Goal: Information Seeking & Learning: Find specific fact

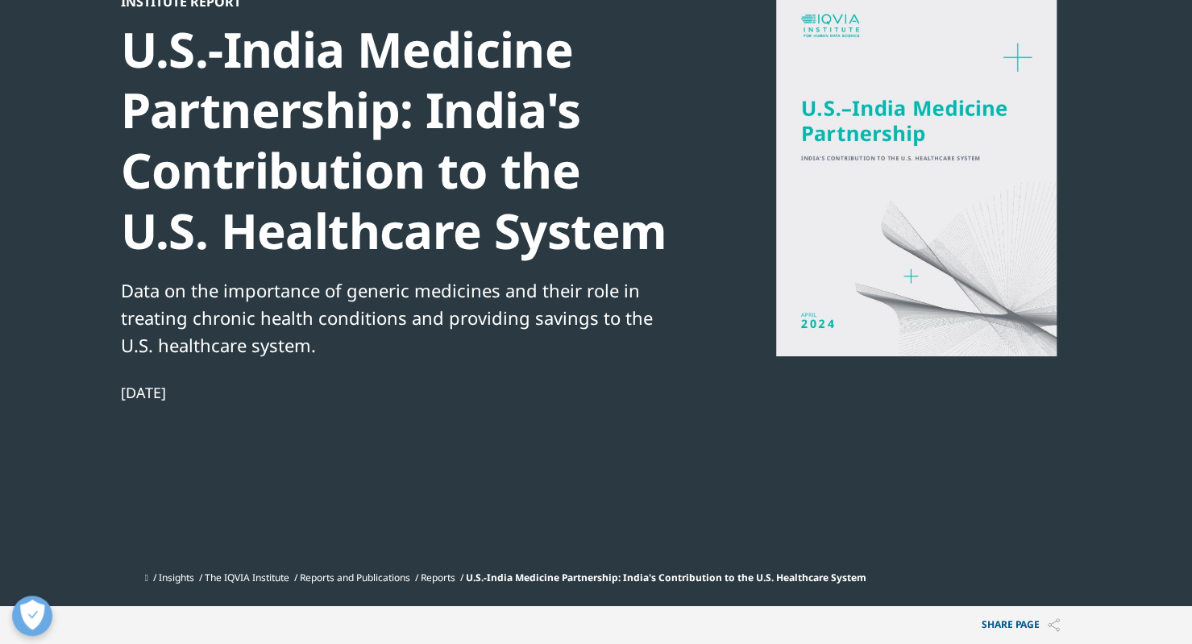
scroll to position [137, 0]
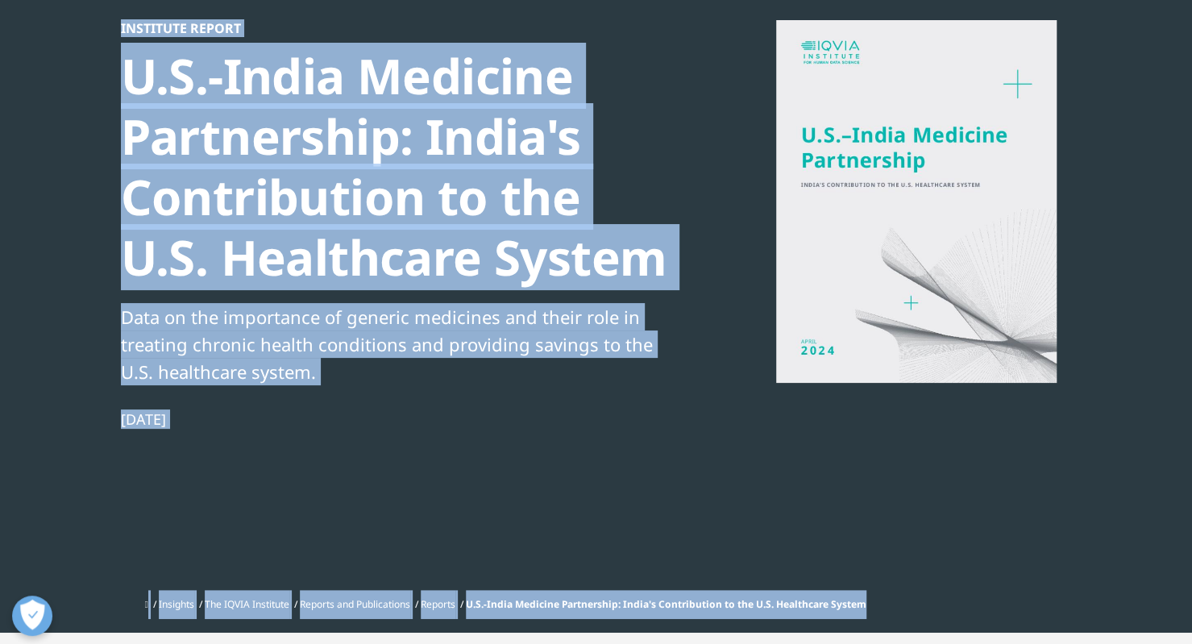
click at [908, 480] on div "Institute Report U.S.-India Medicine Partnership: India's Contribution to the U…" at bounding box center [596, 305] width 951 height 570
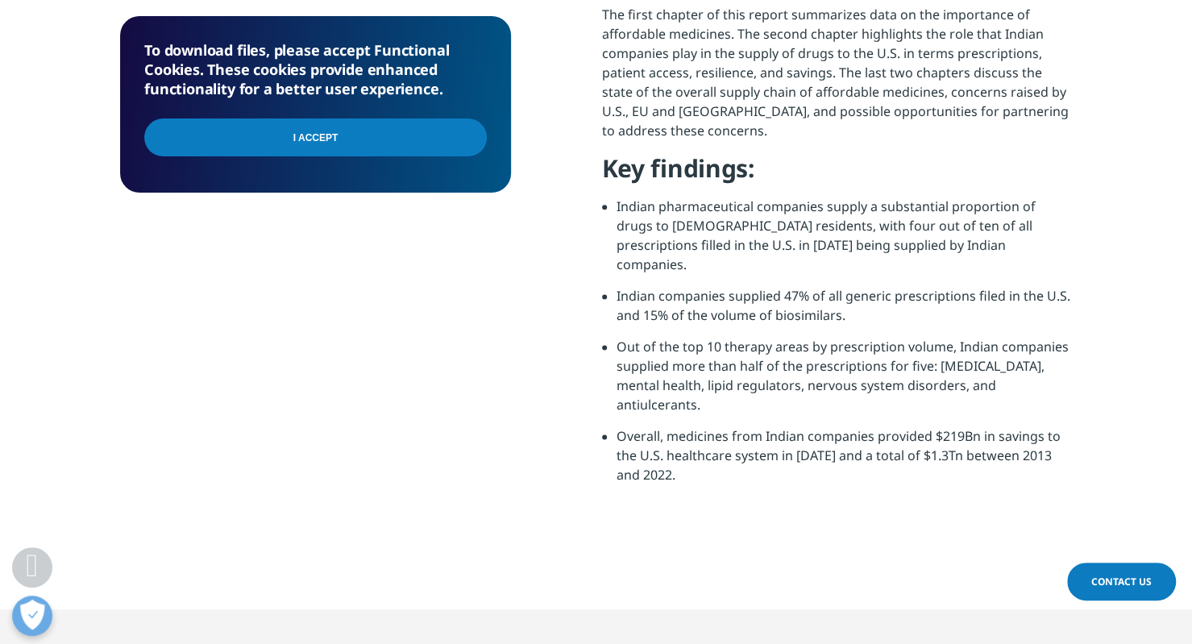
scroll to position [1099, 0]
click at [779, 301] on li "Indian companies supplied 47% of all generic prescriptions filed in the U.S. an…" at bounding box center [844, 312] width 455 height 51
drag, startPoint x: 632, startPoint y: 294, endPoint x: 775, endPoint y: 299, distance: 143.6
click at [775, 299] on li "Indian companies supplied 47% of all generic prescriptions filed in the U.S. an…" at bounding box center [844, 312] width 455 height 51
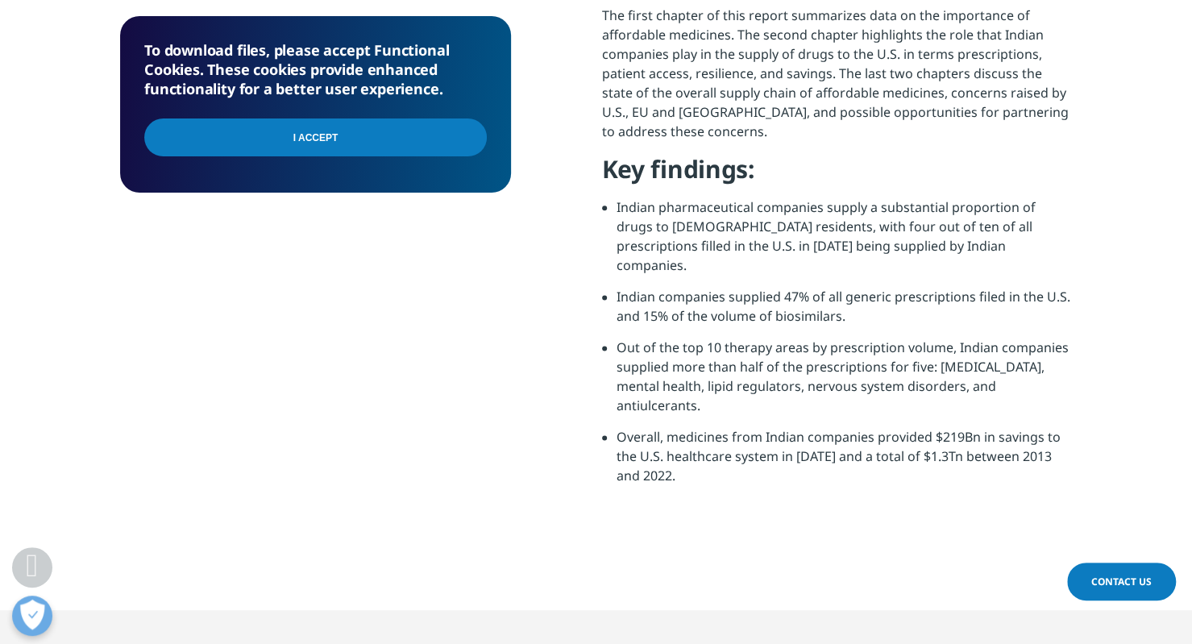
click at [856, 309] on li "Indian companies supplied 47% of all generic prescriptions filed in the U.S. an…" at bounding box center [844, 312] width 455 height 51
click at [768, 343] on li "Out of the top 10 therapy areas by prescription volume, Indian companies suppli…" at bounding box center [844, 382] width 455 height 89
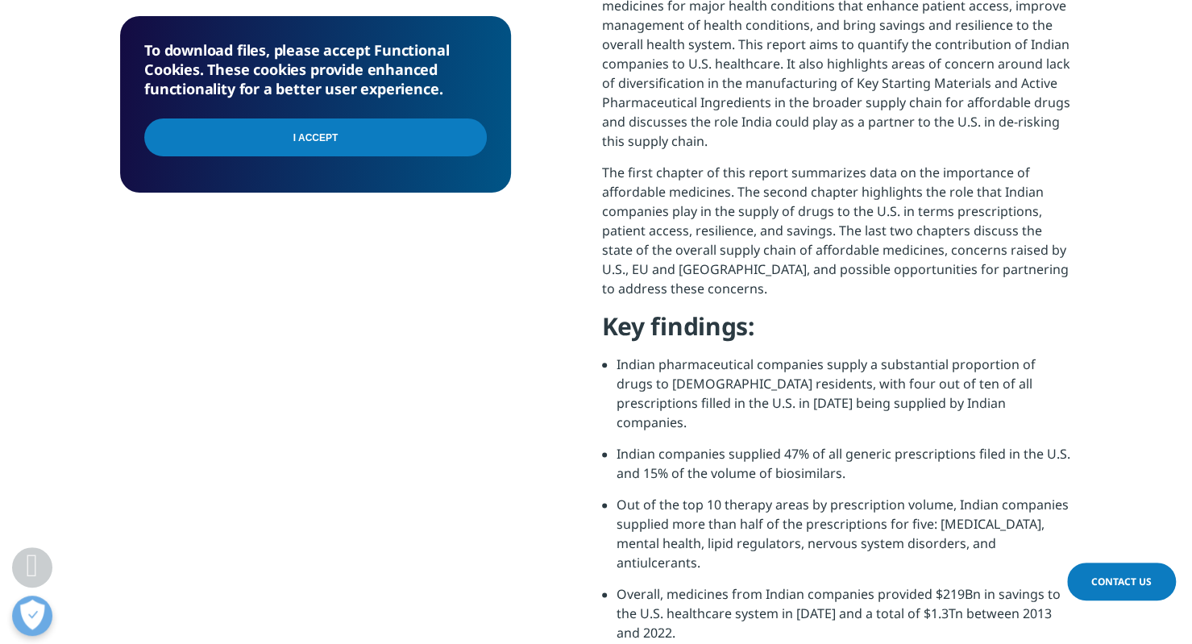
scroll to position [943, 0]
click at [859, 469] on li "Indian companies supplied 47% of all generic prescriptions filed in the U.S. an…" at bounding box center [844, 468] width 455 height 51
click at [795, 453] on li "Indian companies supplied 47% of all generic prescriptions filed in the U.S. an…" at bounding box center [844, 468] width 455 height 51
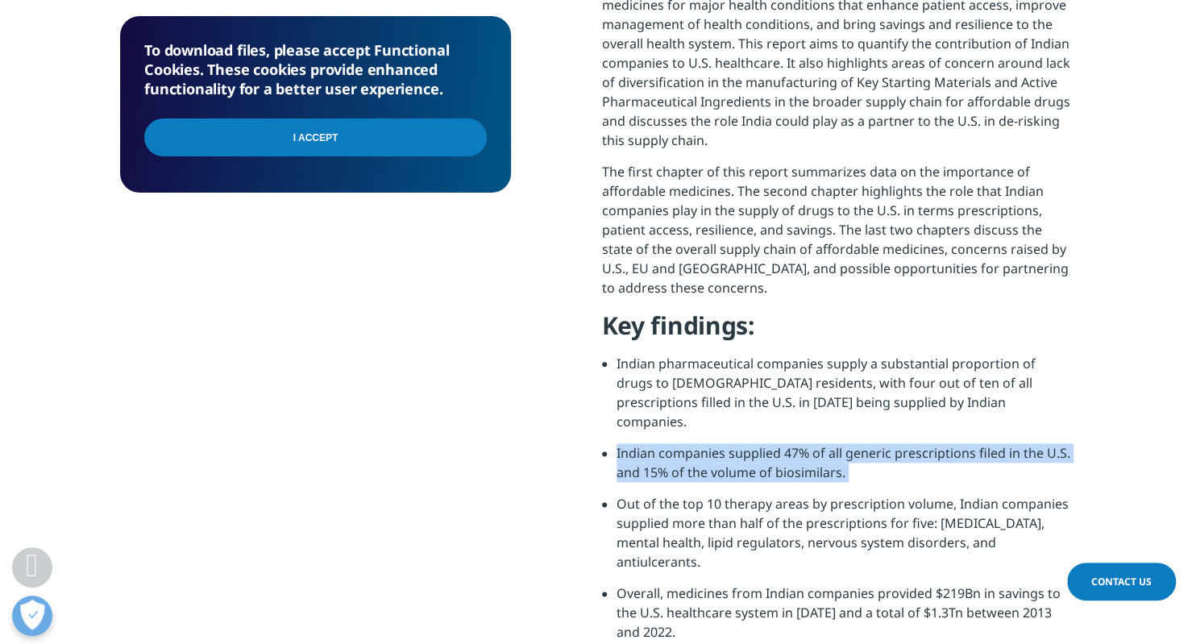
click at [795, 453] on li "Indian companies supplied 47% of all generic prescriptions filed in the U.S. an…" at bounding box center [844, 468] width 455 height 51
copy ul "Indian companies supplied 47% of all generic prescriptions filed in the U.S. an…"
